Goal: Check status

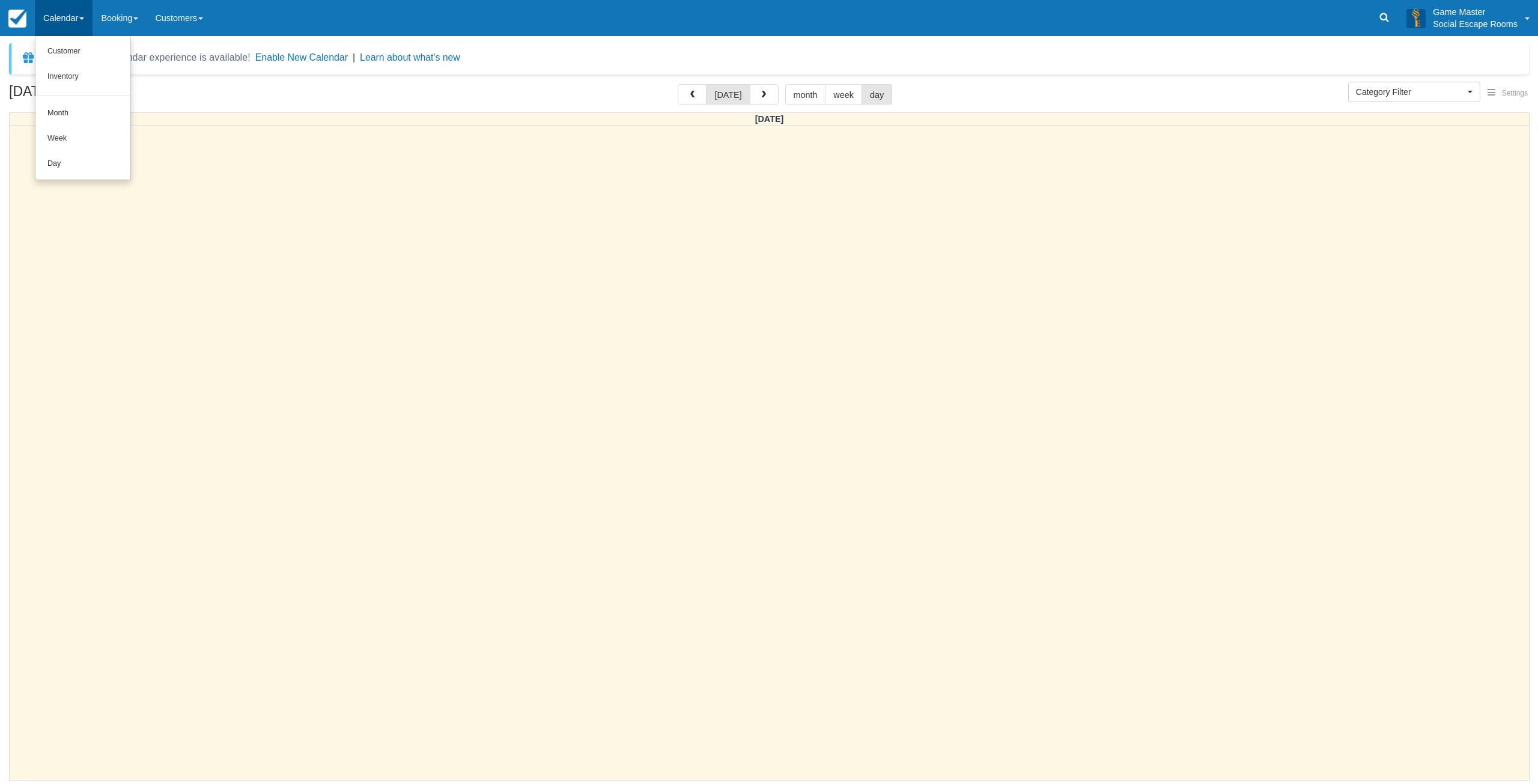
select select
click at [86, 159] on link "Day" at bounding box center [83, 164] width 95 height 25
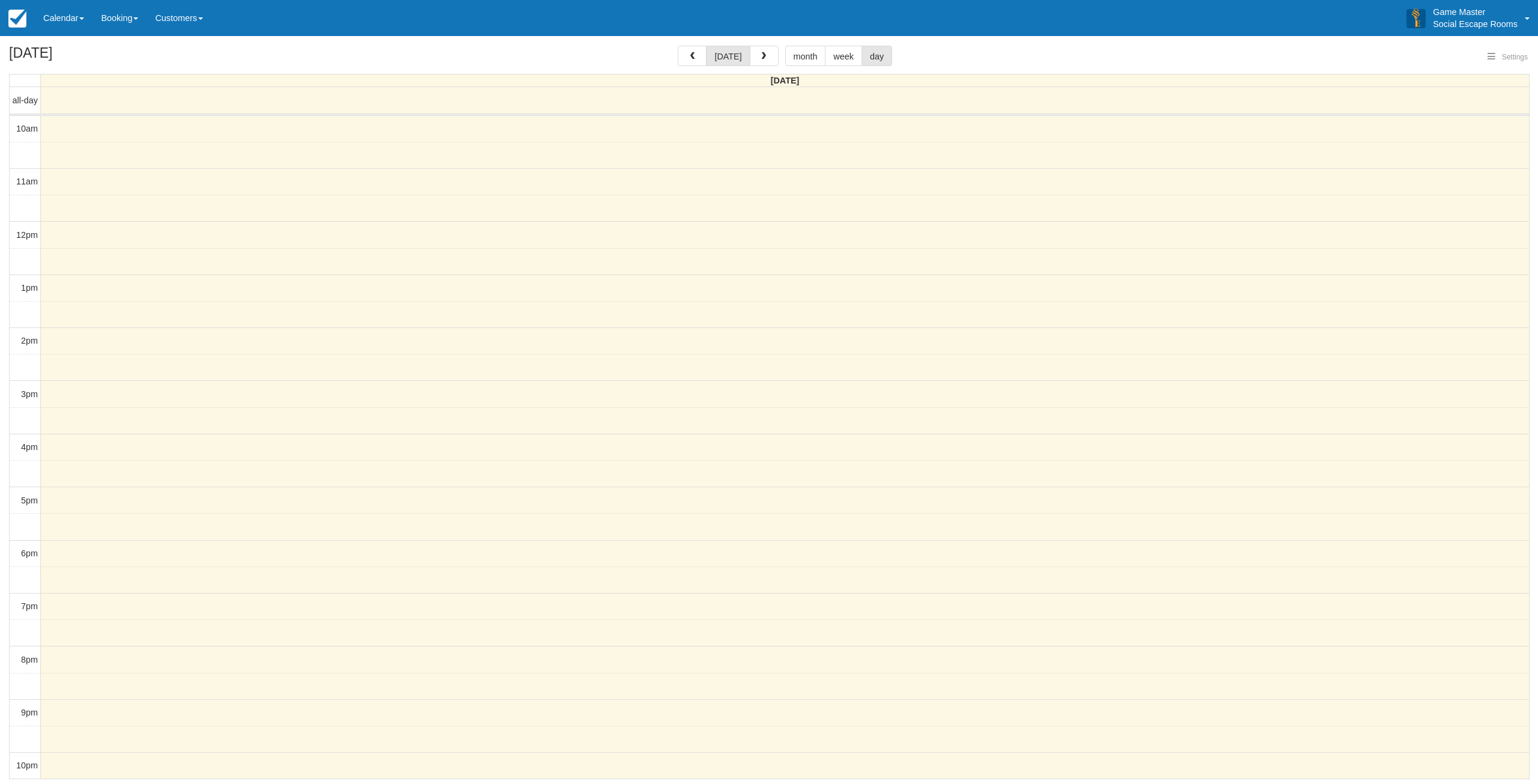
select select
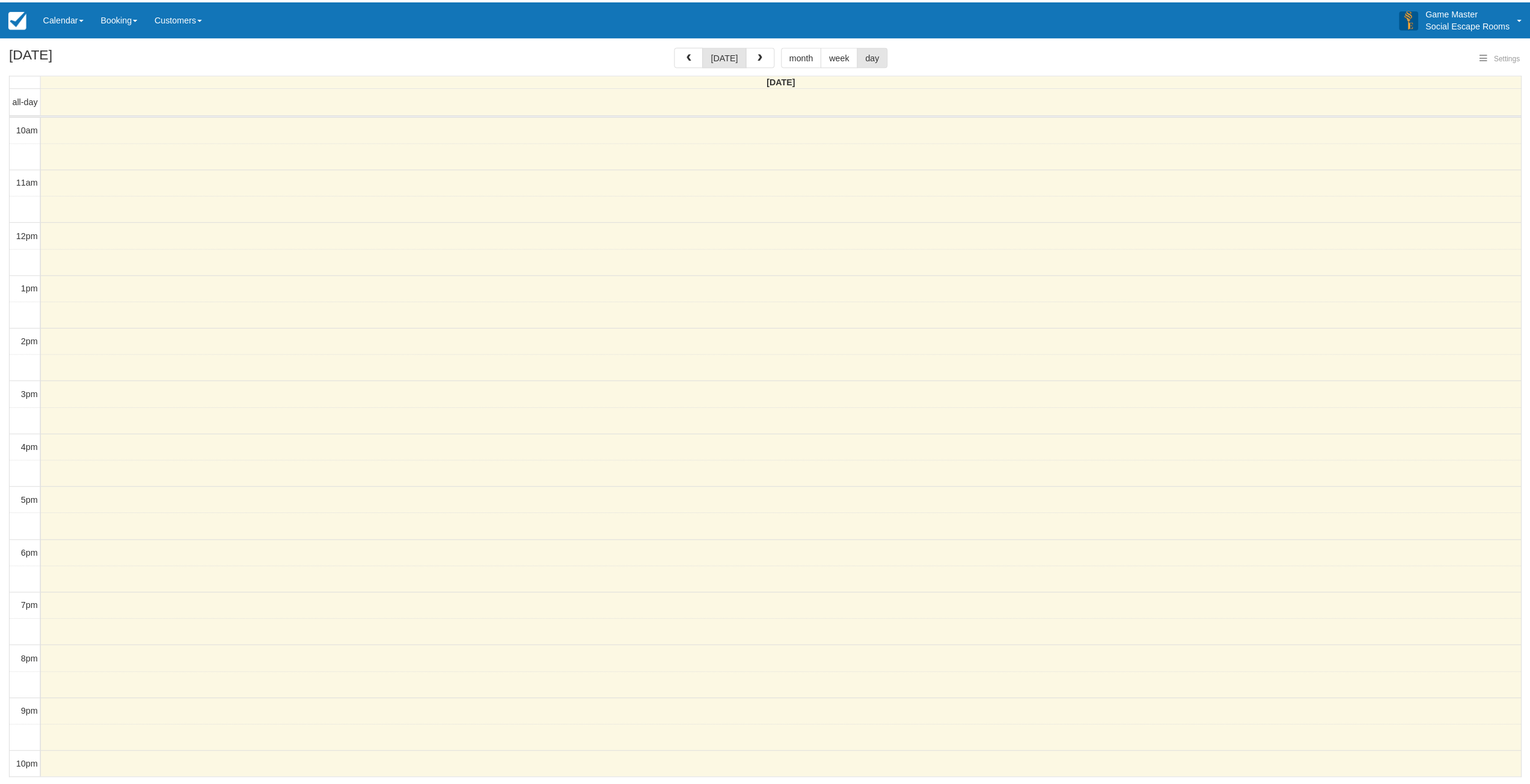
scroll to position [2, 0]
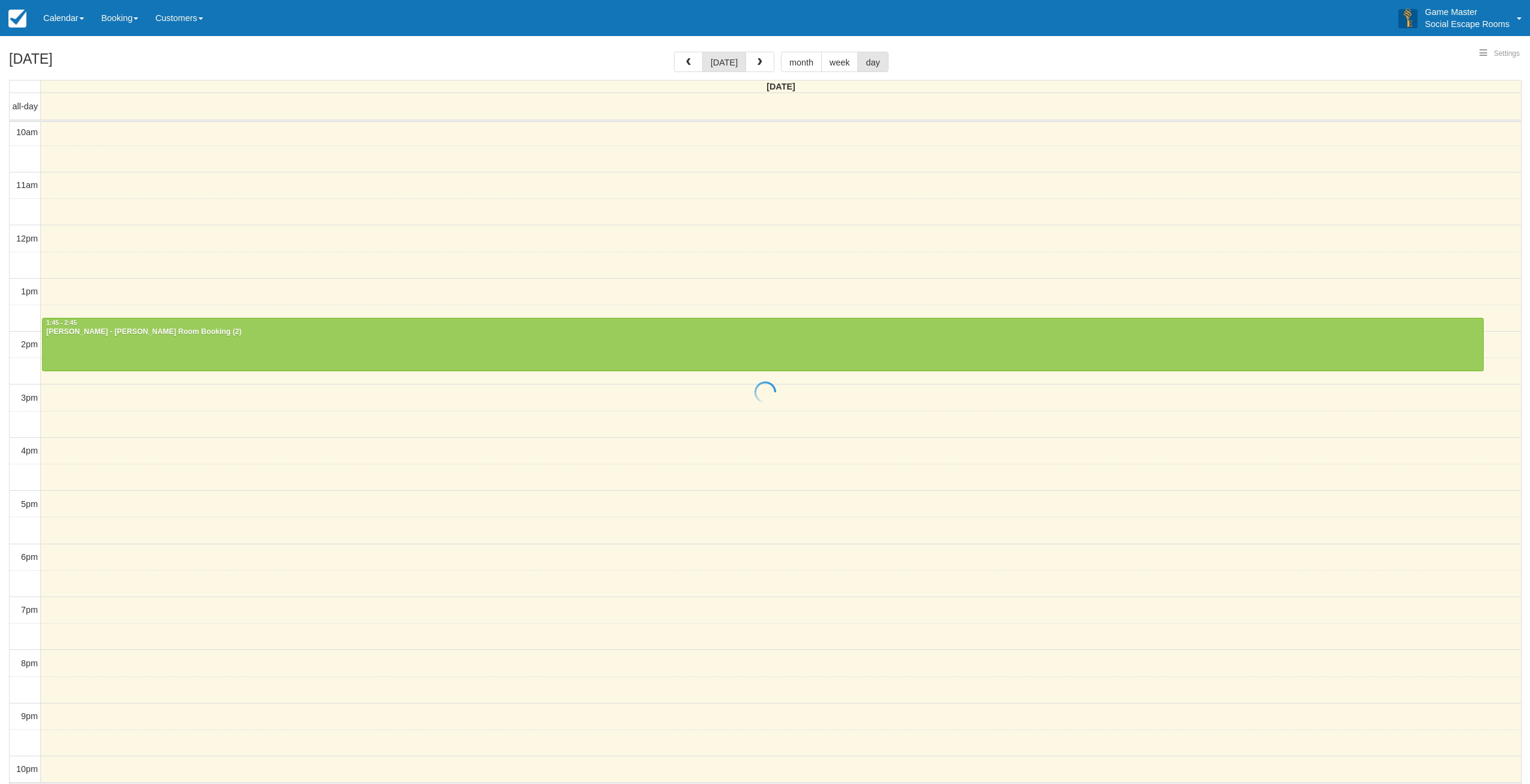
select select
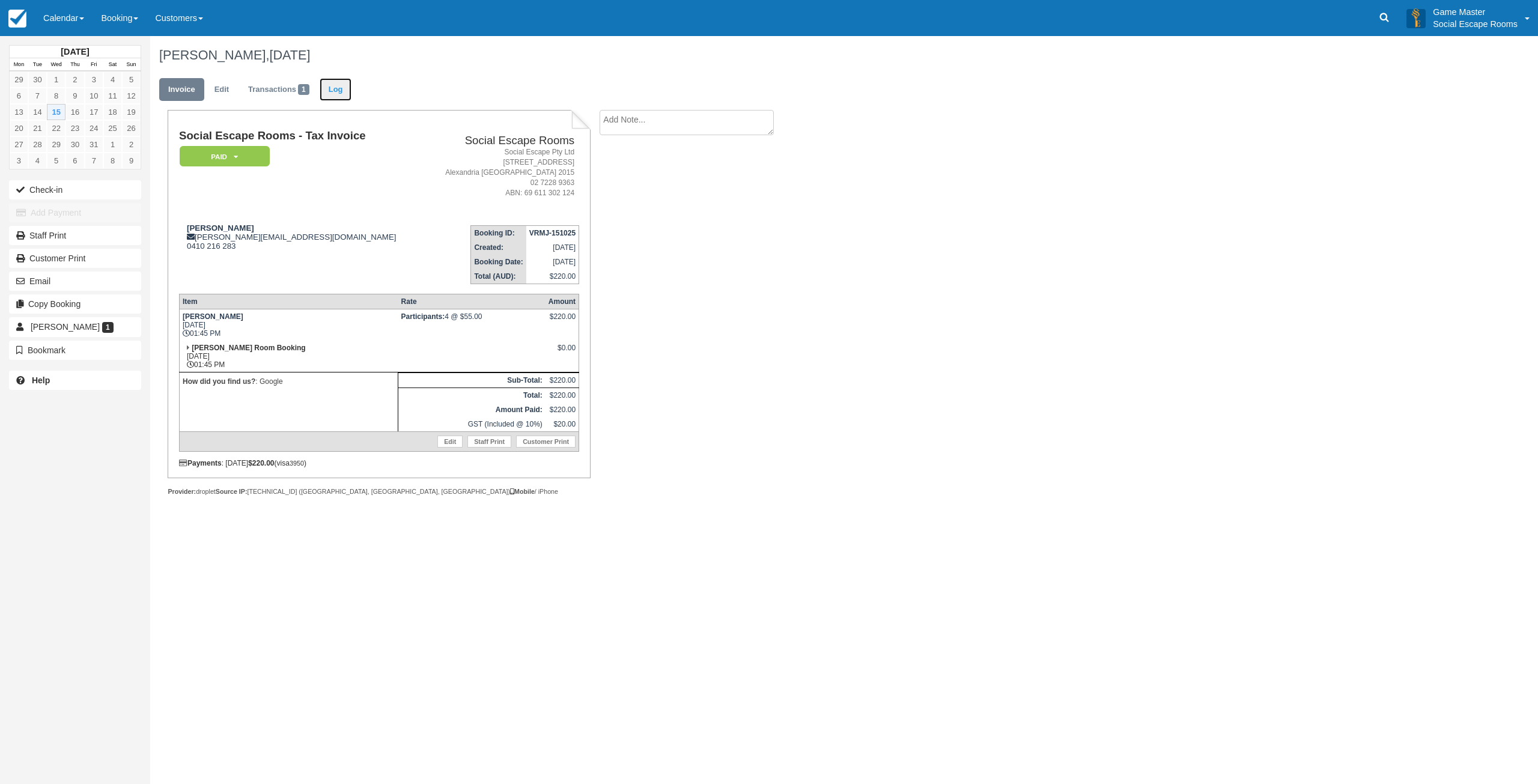
click at [340, 88] on link "Log" at bounding box center [336, 90] width 33 height 23
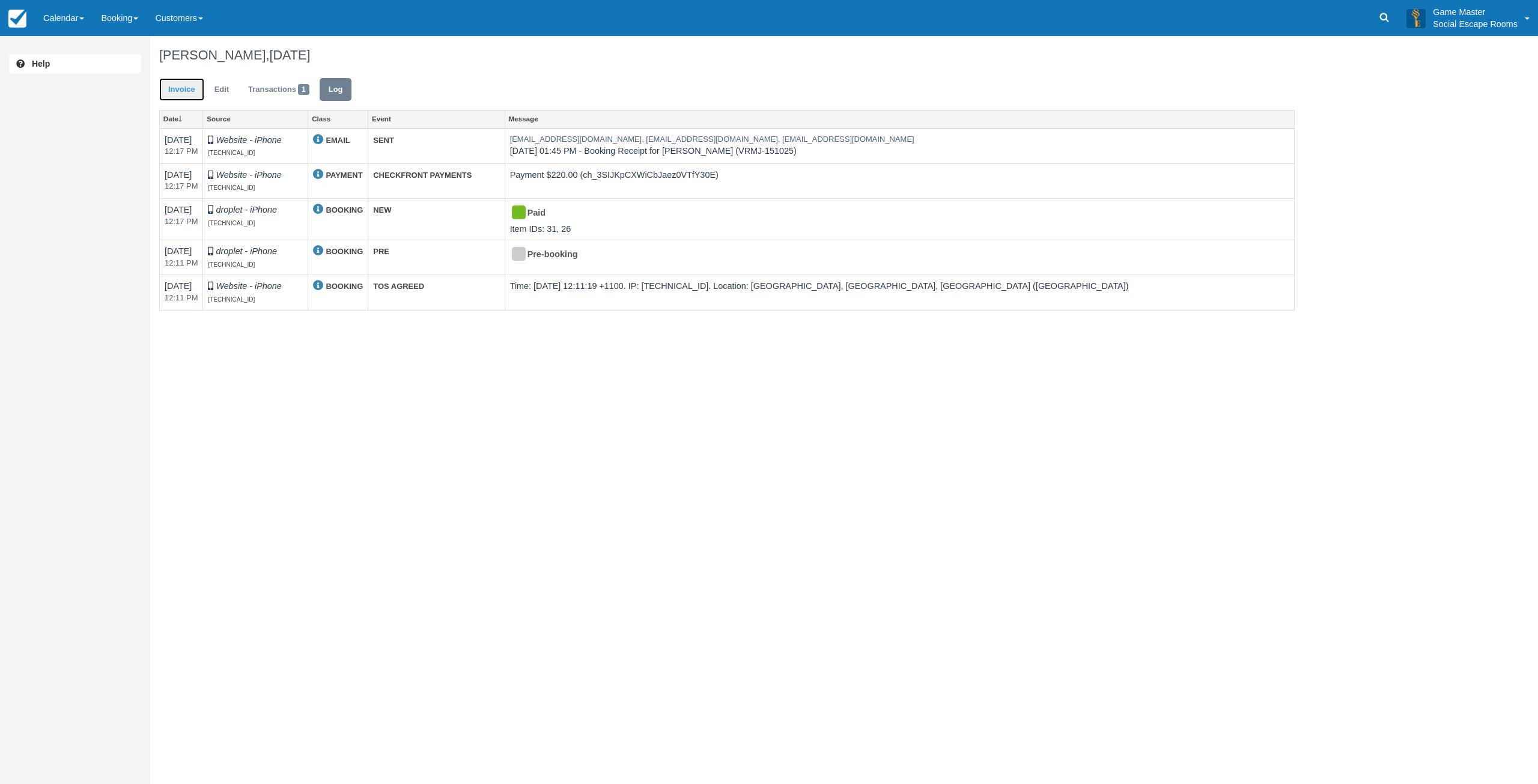
click at [175, 94] on link "Invoice" at bounding box center [182, 90] width 45 height 23
